Goal: Book appointment/travel/reservation

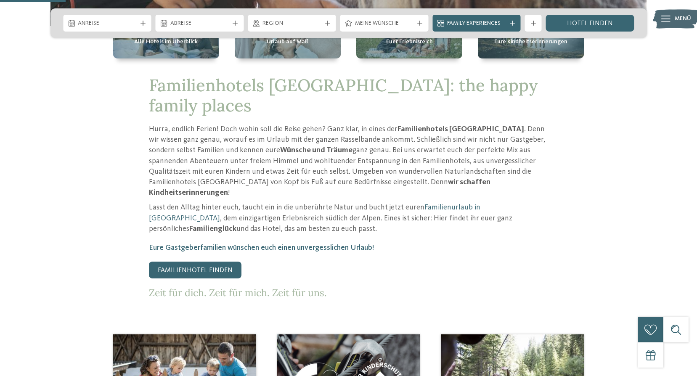
scroll to position [210, 0]
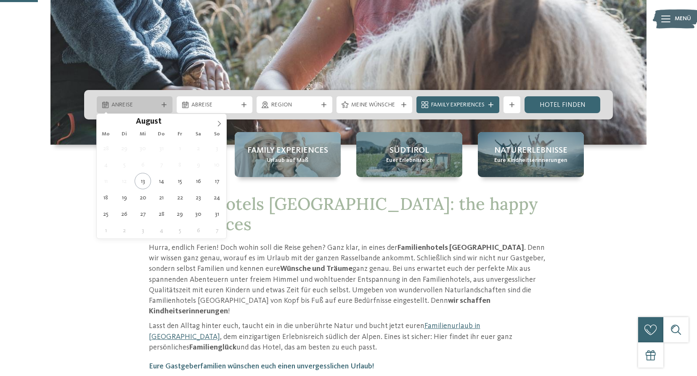
click at [149, 105] on span "Anreise" at bounding box center [134, 105] width 46 height 8
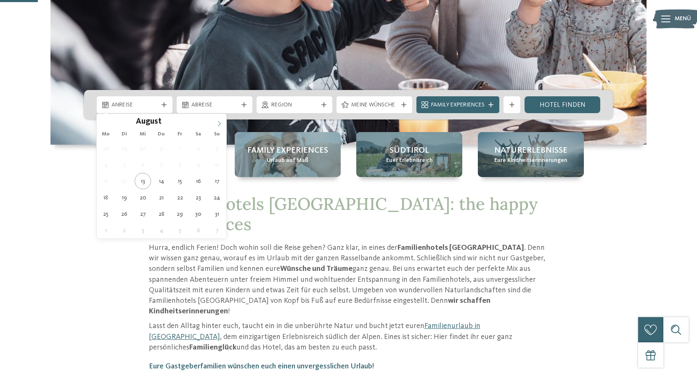
click at [221, 125] on icon at bounding box center [219, 124] width 6 height 6
type input "****"
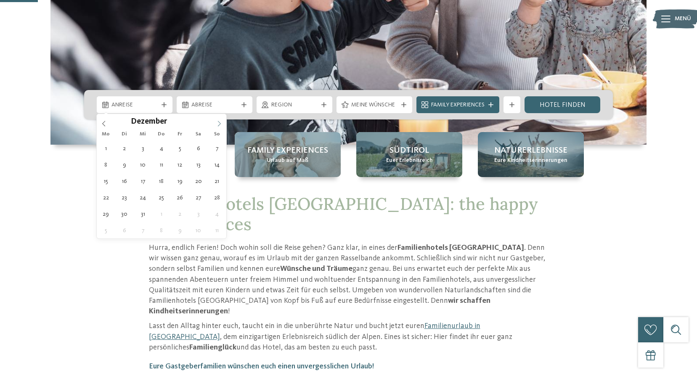
click at [221, 125] on icon at bounding box center [219, 124] width 6 height 6
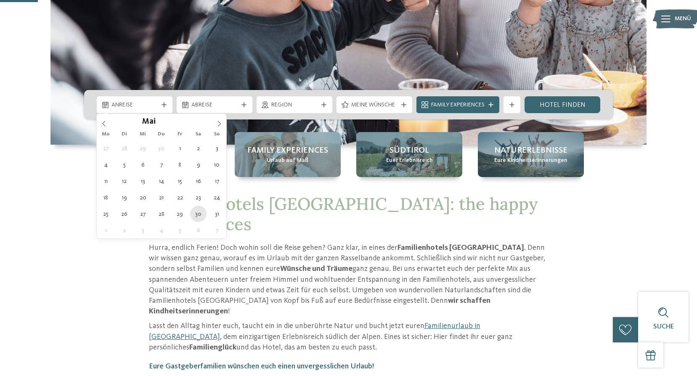
type div "30.05.2026"
type input "****"
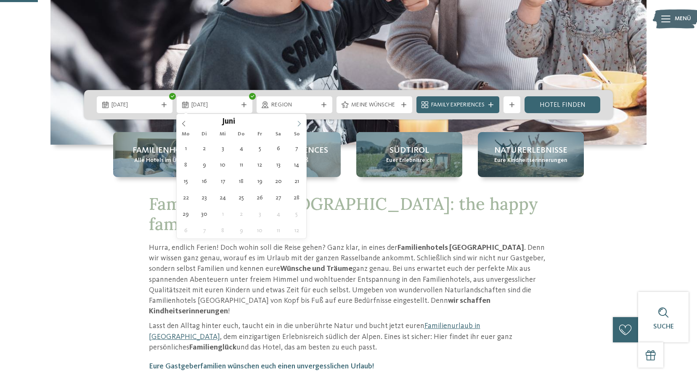
click at [296, 123] on icon at bounding box center [299, 124] width 6 height 6
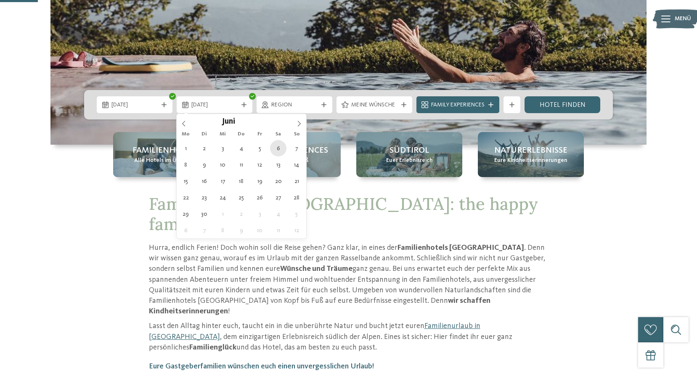
type div "06.06.2026"
drag, startPoint x: 278, startPoint y: 145, endPoint x: 287, endPoint y: 144, distance: 9.7
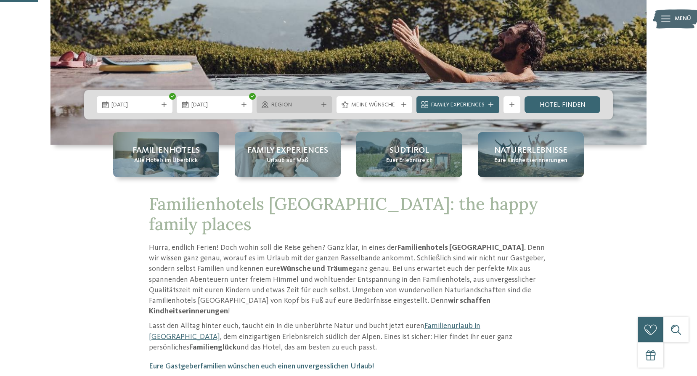
click at [318, 103] on div "Region" at bounding box center [294, 104] width 50 height 9
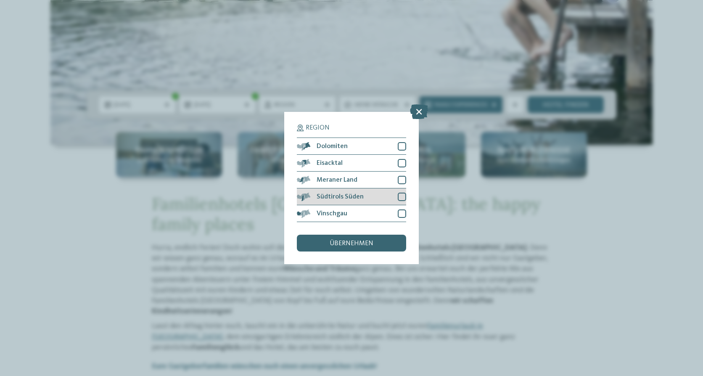
click at [401, 196] on div at bounding box center [402, 197] width 8 height 8
click at [366, 238] on div "übernehmen" at bounding box center [351, 243] width 109 height 17
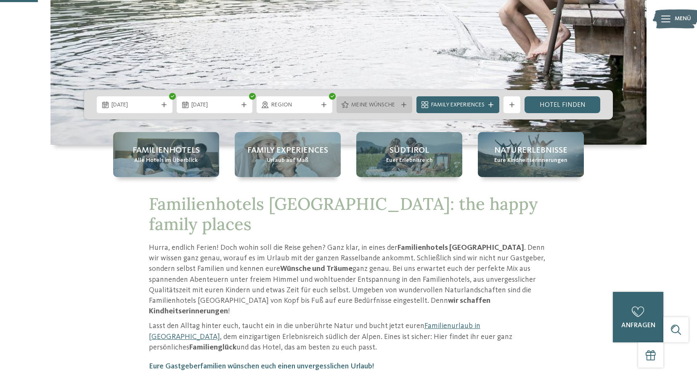
click at [389, 107] on span "Meine Wünsche" at bounding box center [374, 105] width 46 height 8
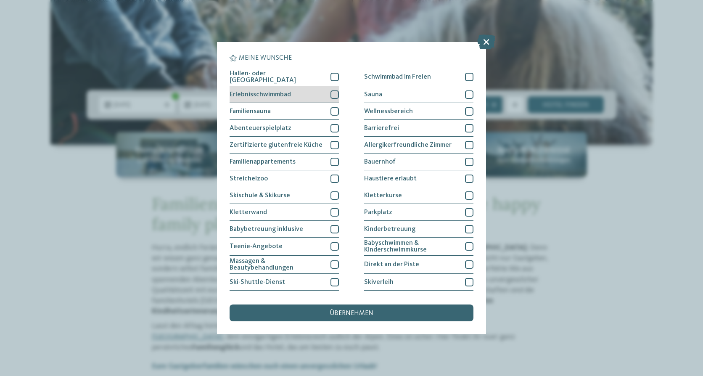
click at [331, 94] on div at bounding box center [335, 94] width 8 height 8
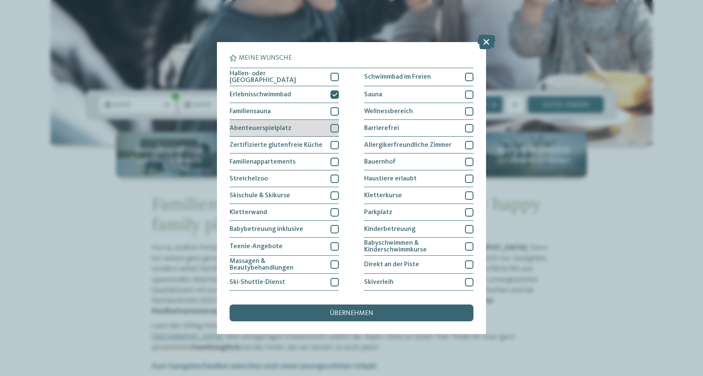
click at [331, 127] on div at bounding box center [335, 128] width 8 height 8
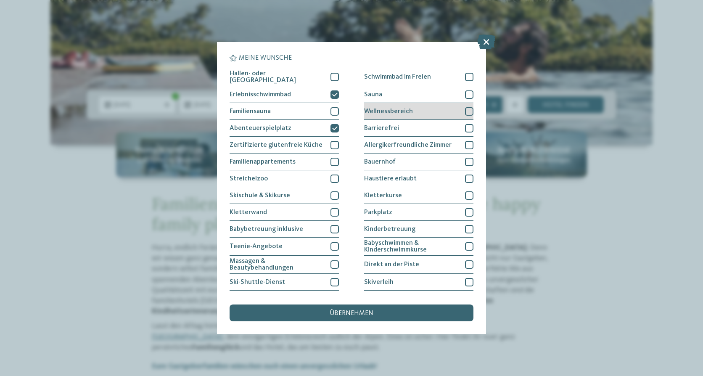
click at [467, 109] on div at bounding box center [469, 111] width 8 height 8
click at [393, 312] on div "übernehmen" at bounding box center [352, 313] width 244 height 17
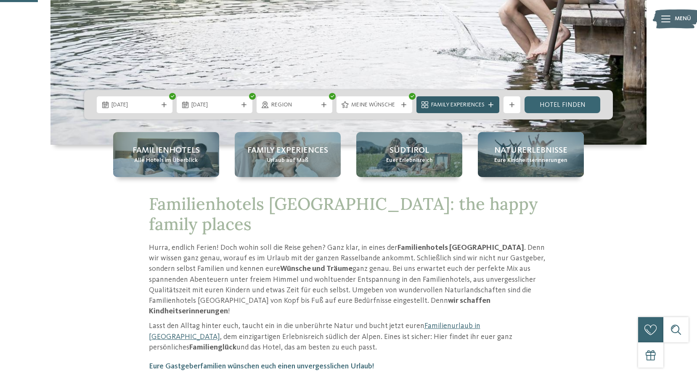
click at [494, 106] on div at bounding box center [491, 104] width 8 height 5
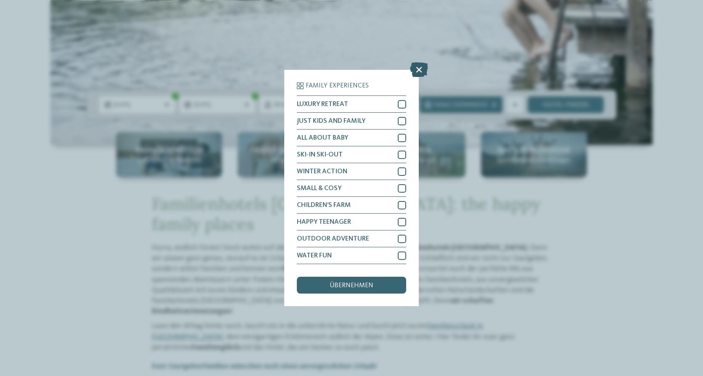
click at [418, 68] on icon at bounding box center [419, 69] width 18 height 15
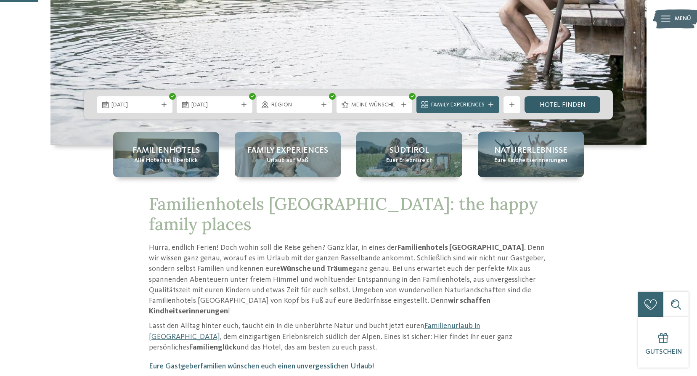
click at [557, 110] on link "Hotel finden" at bounding box center [563, 104] width 76 height 17
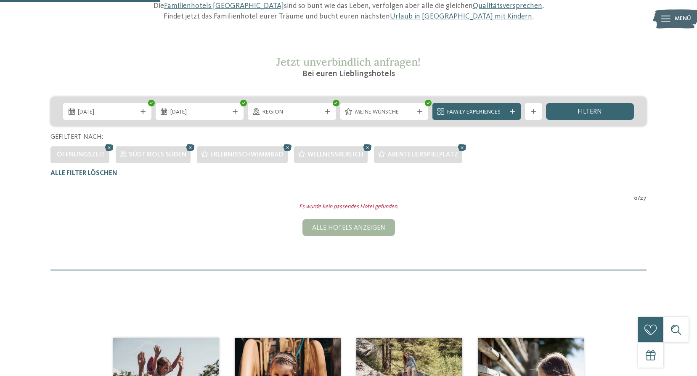
scroll to position [108, 0]
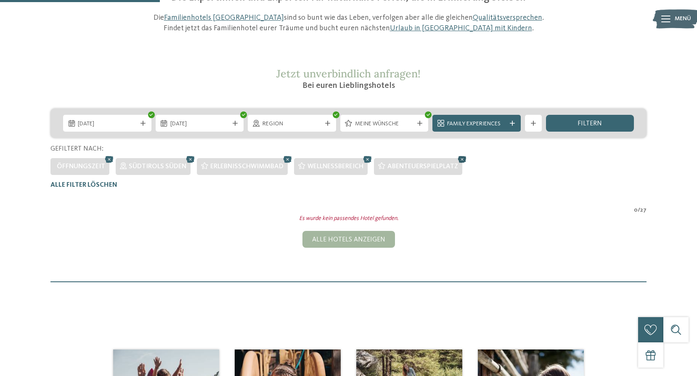
click at [464, 160] on icon at bounding box center [462, 159] width 13 height 11
drag, startPoint x: 368, startPoint y: 158, endPoint x: 330, endPoint y: 157, distance: 37.9
click at [368, 157] on icon at bounding box center [367, 159] width 13 height 11
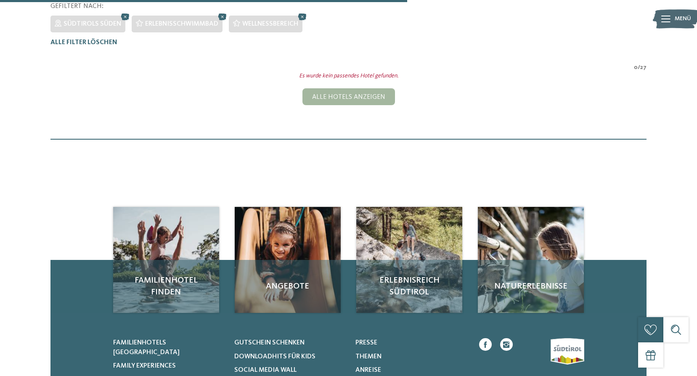
scroll to position [150, 0]
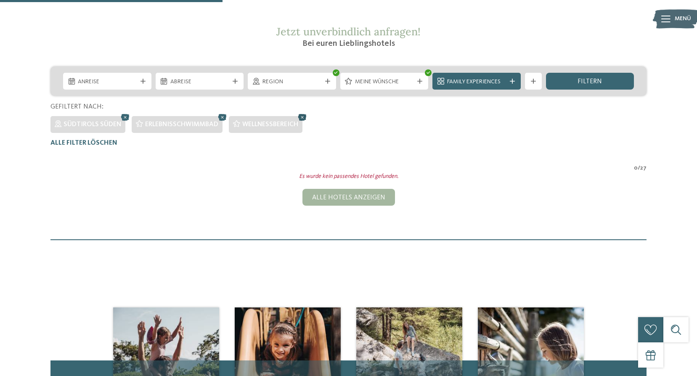
click at [301, 116] on icon at bounding box center [302, 117] width 13 height 11
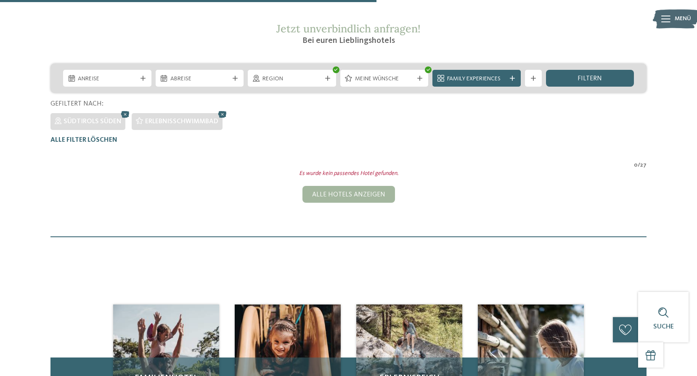
scroll to position [66, 0]
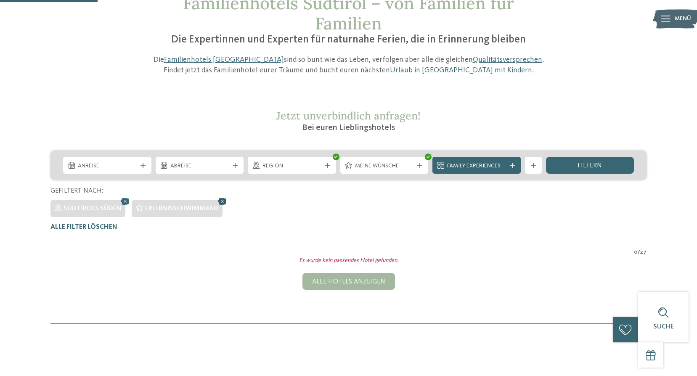
click at [220, 199] on icon at bounding box center [222, 201] width 13 height 11
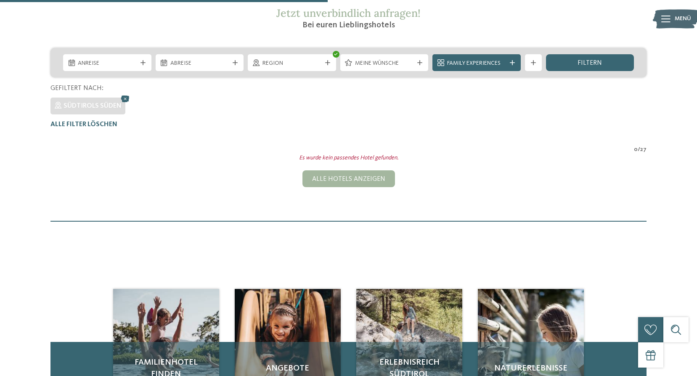
scroll to position [150, 0]
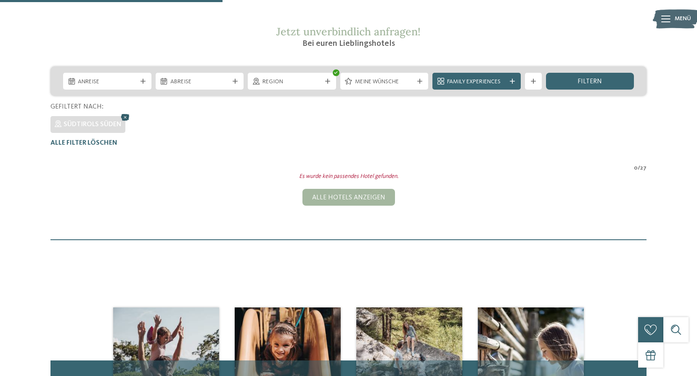
click at [124, 117] on icon at bounding box center [125, 117] width 13 height 11
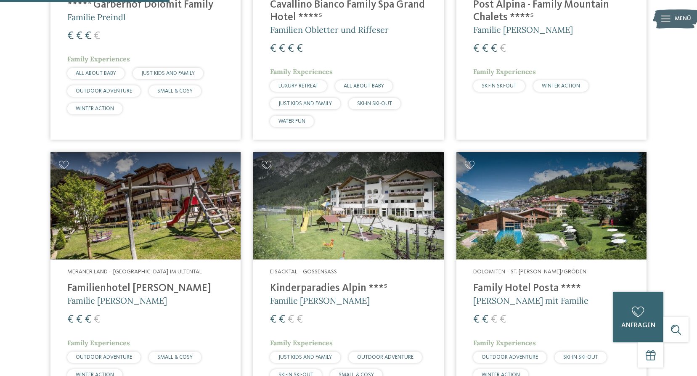
scroll to position [730, 0]
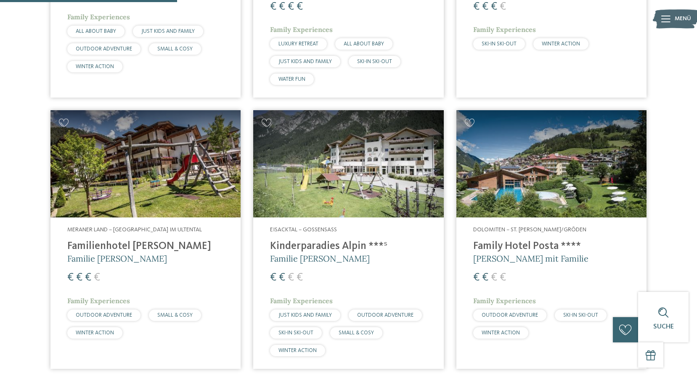
click at [314, 240] on h4 "Kinderparadies Alpin ***ˢ" at bounding box center [348, 246] width 157 height 13
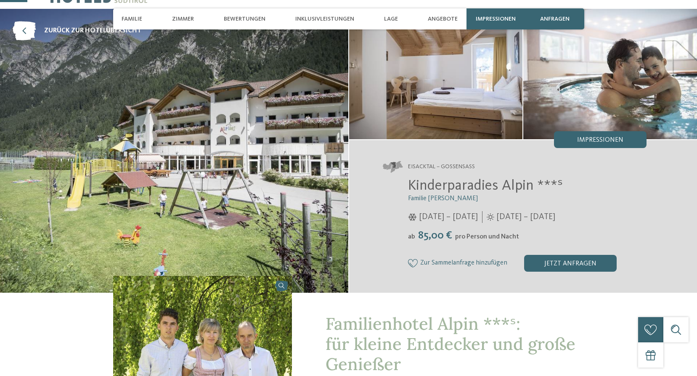
scroll to position [168, 0]
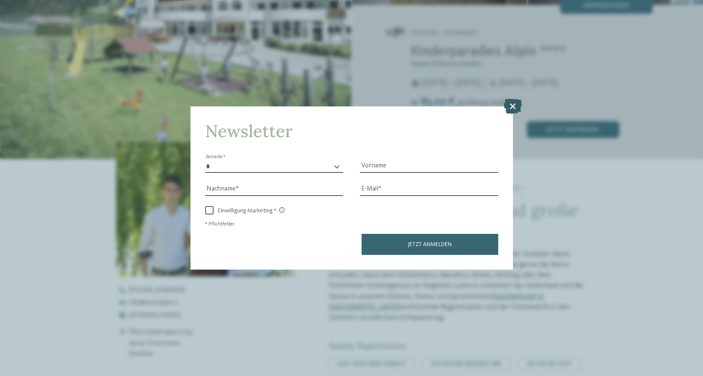
click at [507, 101] on icon at bounding box center [513, 105] width 18 height 15
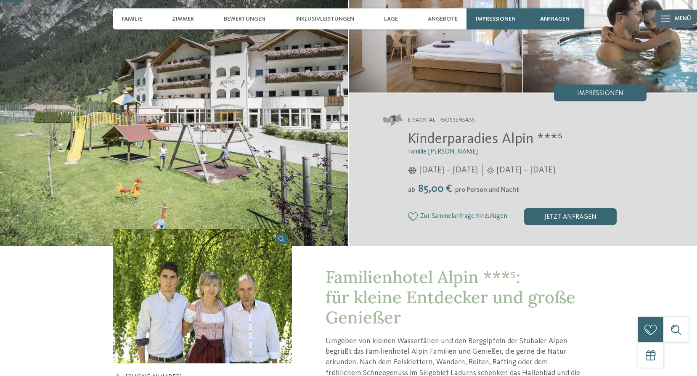
scroll to position [0, 0]
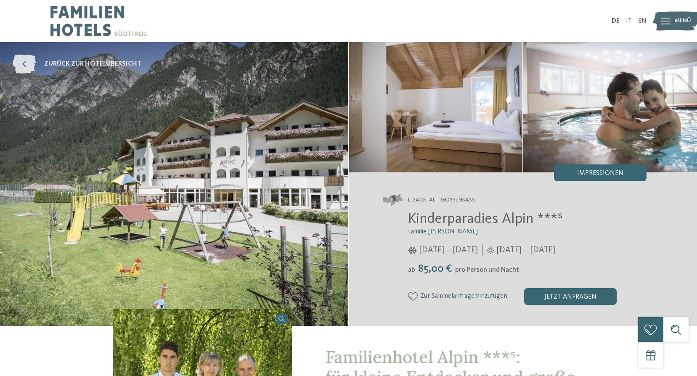
click at [27, 72] on icon at bounding box center [24, 64] width 23 height 19
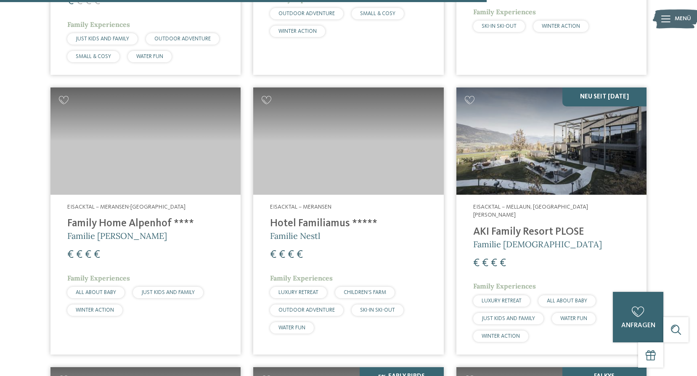
scroll to position [1977, 0]
